Goal: Task Accomplishment & Management: Complete application form

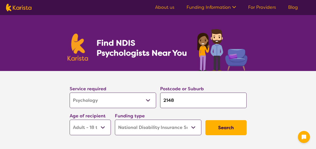
select select "Psychology"
select select "AD"
select select "NDIS"
select select "Psychology"
select select "AD"
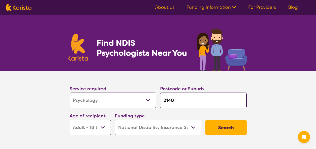
select select "NDIS"
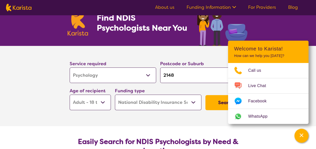
scroll to position [50, 0]
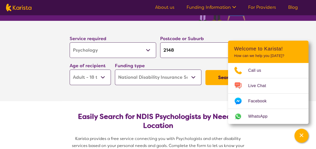
click at [45, 79] on section "Service required Allied Health Assistant Assessment ([MEDICAL_DATA] or [MEDICAL…" at bounding box center [158, 61] width 316 height 80
click at [305, 137] on div "Channel Menu" at bounding box center [301, 135] width 10 height 11
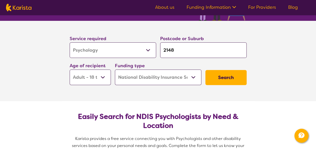
click at [227, 80] on button "Search" at bounding box center [225, 77] width 41 height 15
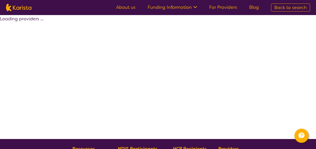
select select "by_score"
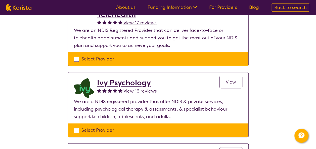
scroll to position [100, 0]
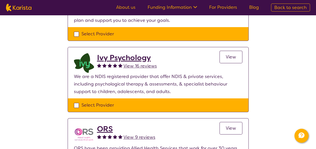
click at [75, 104] on div "Select Provider" at bounding box center [158, 105] width 168 height 8
checkbox input "true"
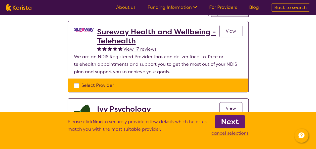
scroll to position [50, 0]
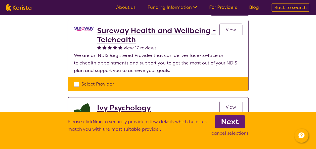
click at [231, 124] on b "Next" at bounding box center [230, 122] width 18 height 10
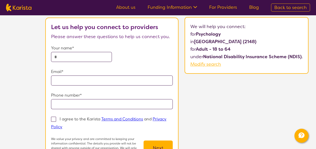
scroll to position [25, 0]
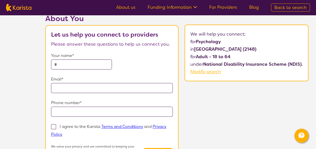
click at [82, 66] on input "text" at bounding box center [81, 65] width 61 height 10
type input "**********"
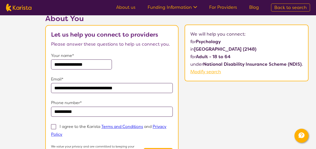
drag, startPoint x: 91, startPoint y: 111, endPoint x: 45, endPoint y: 110, distance: 46.2
click at [45, 110] on div "**********" at bounding box center [177, 98] width 278 height 169
type input "**********"
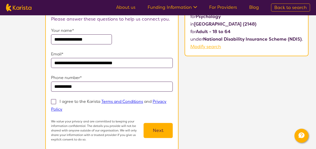
click at [54, 102] on span at bounding box center [53, 101] width 5 height 5
click at [62, 108] on input "I agree to the Karista Terms and Conditions and Privacy Policy" at bounding box center [63, 109] width 3 height 3
checkbox input "true"
click at [156, 131] on button "Next" at bounding box center [157, 130] width 29 height 15
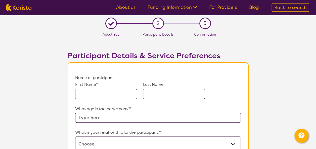
click at [104, 92] on input "text" at bounding box center [106, 94] width 62 height 10
click at [89, 95] on input "text" at bounding box center [106, 94] width 62 height 10
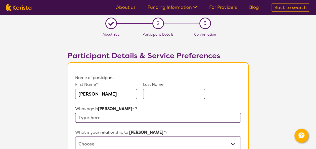
type input "[PERSON_NAME]"
click at [154, 94] on input "text" at bounding box center [174, 94] width 62 height 10
type input "Alfato"
click at [104, 118] on input "text" at bounding box center [157, 118] width 165 height 10
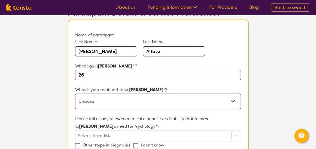
scroll to position [50, 0]
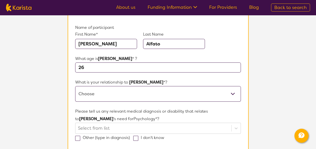
type input "26"
click at [232, 94] on select "This request is for myself I am their parent I am their child I am their spouse…" at bounding box center [157, 94] width 165 height 16
select select "I am their Support Coordinator"
click at [75, 86] on select "This request is for myself I am their parent I am their child I am their spouse…" at bounding box center [157, 94] width 165 height 16
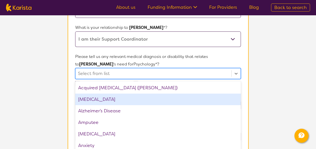
click at [103, 79] on div "option [MEDICAL_DATA] focused, 2 of 75. 75 results available. Use Up and Down t…" at bounding box center [157, 73] width 165 height 11
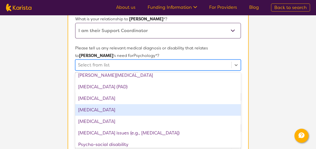
scroll to position [653, 0]
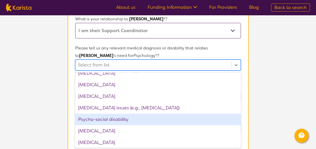
click at [128, 121] on div "Psycho-social disability" at bounding box center [157, 120] width 165 height 12
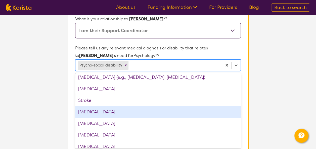
scroll to position [782, 0]
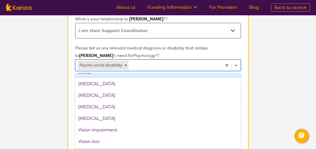
click at [242, 50] on section "Name of participant First Name* [PERSON_NAME] Last Name [PERSON_NAME] What age …" at bounding box center [158, 138] width 181 height 378
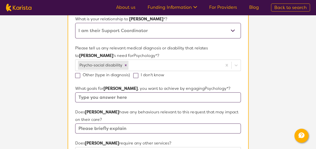
click at [135, 76] on span at bounding box center [135, 75] width 5 height 5
click at [164, 76] on input "I don't know" at bounding box center [165, 74] width 3 height 3
checkbox input "true"
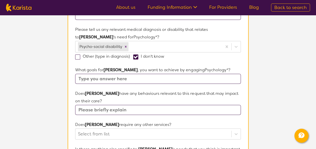
scroll to position [139, 0]
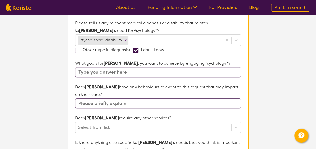
click at [125, 103] on input "text" at bounding box center [157, 103] width 165 height 10
type input "No"
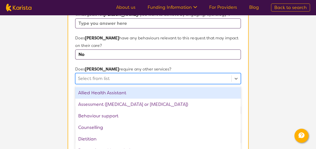
click at [107, 84] on div "option Allied Health Assistant focused, 1 of 21. 21 results available. Use Up a…" at bounding box center [157, 78] width 165 height 11
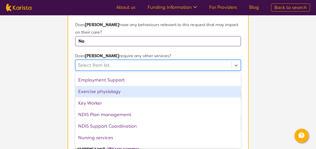
scroll to position [44, 0]
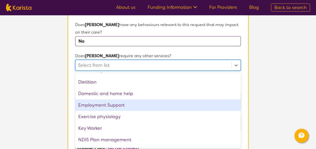
click at [184, 106] on div "Employment Support" at bounding box center [157, 105] width 165 height 12
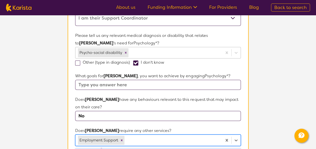
scroll to position [126, 0]
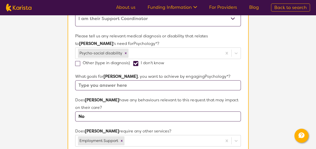
click at [170, 84] on input "text" at bounding box center [157, 85] width 165 height 10
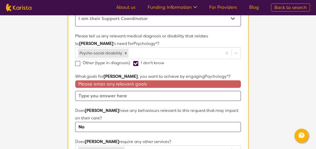
paste input "1. [PERSON_NAME] would like support to build his employment skills that will as…"
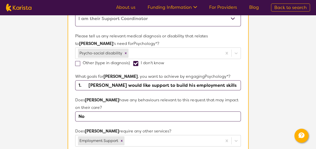
scroll to position [0, 135]
click at [78, 85] on input "1. [PERSON_NAME] would like support to build his employment skills that will as…" at bounding box center [157, 85] width 165 height 10
click at [77, 85] on input "1. [PERSON_NAME] would like support to build his employment skills that will as…" at bounding box center [157, 85] width 165 height 10
click at [89, 85] on input "1. [PERSON_NAME] would like support to build his employment skills that will as…" at bounding box center [157, 85] width 165 height 10
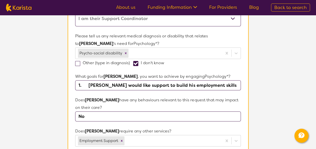
click at [80, 85] on input "1. [PERSON_NAME] would like support to build his employment skills that will as…" at bounding box center [157, 85] width 165 height 10
click at [87, 84] on input "1. [PERSON_NAME] would like support to build his employment skills that will as…" at bounding box center [157, 85] width 165 height 10
click at [79, 85] on input "2. [PERSON_NAME] would like support to build his employment skills that will as…" at bounding box center [157, 85] width 165 height 10
paste input "3. [PERSON_NAME] would like support to increase his social and community partic…"
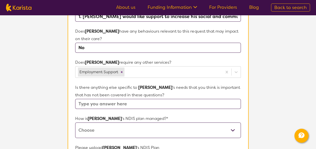
scroll to position [201, 0]
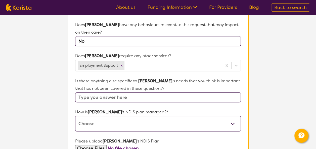
type input "1. [PERSON_NAME] would like support to increase his social and community partic…"
click at [232, 125] on select "Self-managed NDIS plan Managed by a registered plan management provider (not th…" at bounding box center [157, 124] width 165 height 16
select select "Plan Managed"
click at [75, 116] on select "Self-managed NDIS plan Managed by a registered plan management provider (not th…" at bounding box center [157, 124] width 165 height 16
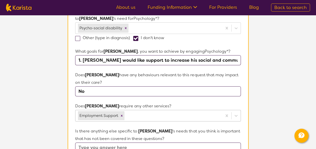
scroll to position [176, 0]
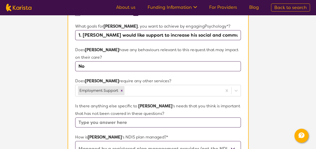
click at [104, 122] on input "text" at bounding box center [157, 123] width 165 height 10
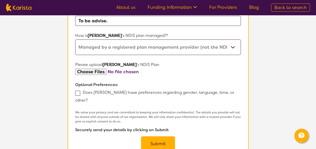
scroll to position [327, 0]
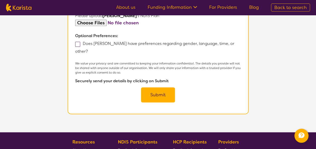
type input "To be advise."
click at [161, 87] on button "Submit" at bounding box center [158, 94] width 34 height 15
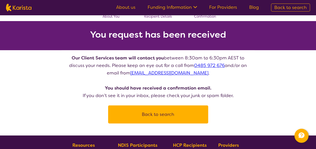
scroll to position [25, 0]
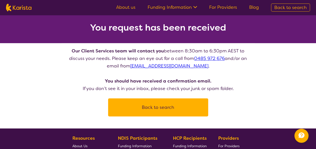
click at [154, 109] on button "Back to search" at bounding box center [158, 107] width 88 height 15
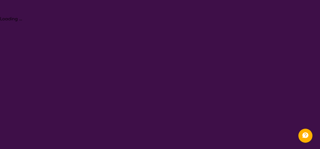
select select "Psychology"
select select "AD"
select select "NDIS"
select select "Psychology"
select select "AD"
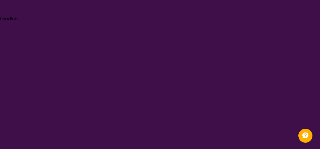
select select "NDIS"
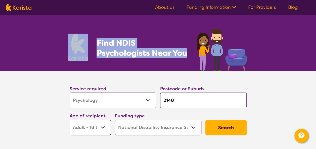
drag, startPoint x: 137, startPoint y: 55, endPoint x: 67, endPoint y: 41, distance: 71.9
click at [67, 41] on section "Find NDIS Psychologists Near You" at bounding box center [158, 43] width 193 height 56
drag, startPoint x: 67, startPoint y: 41, endPoint x: 111, endPoint y: 46, distance: 43.9
copy section "Find NDIS Psychologists Near You"
click at [143, 61] on section "Find NDIS Psychologists Near You" at bounding box center [158, 43] width 193 height 56
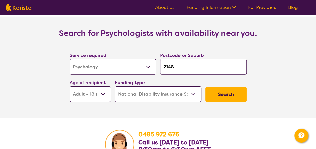
scroll to position [779, 0]
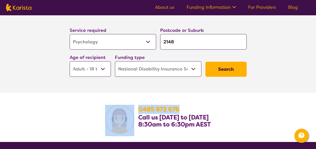
drag, startPoint x: 195, startPoint y: 105, endPoint x: 135, endPoint y: 99, distance: 60.0
click at [135, 99] on section "[PHONE_NUMBER] Call us [DATE] to [DATE] 8:30am to 6:30pm AEST" at bounding box center [158, 117] width 193 height 49
drag, startPoint x: 135, startPoint y: 99, endPoint x: 158, endPoint y: 102, distance: 22.9
copy section "0485 972 676"
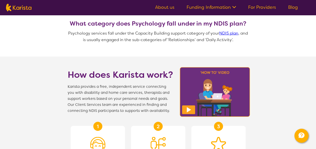
scroll to position [459, 0]
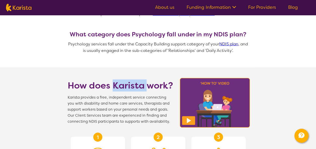
drag, startPoint x: 145, startPoint y: 79, endPoint x: 115, endPoint y: 75, distance: 31.2
click at [115, 79] on h1 "How does Karista work?" at bounding box center [121, 85] width 106 height 12
drag, startPoint x: 115, startPoint y: 75, endPoint x: 117, endPoint y: 75, distance: 2.8
copy h1 "Karista"
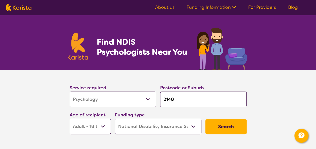
scroll to position [0, 0]
